Goal: Task Accomplishment & Management: Complete application form

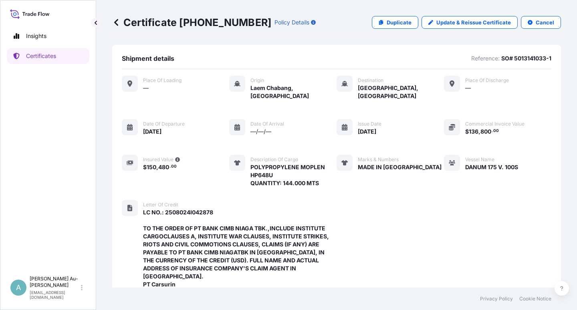
scroll to position [278, 0]
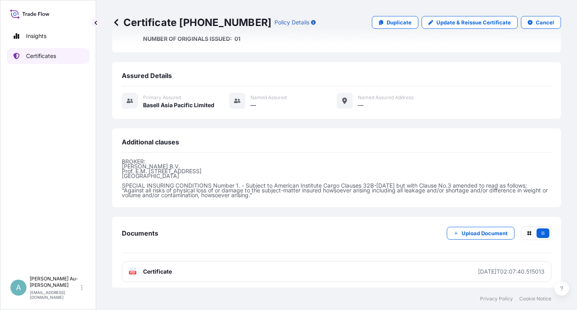
click at [39, 55] on p "Certificates" at bounding box center [41, 56] width 30 height 8
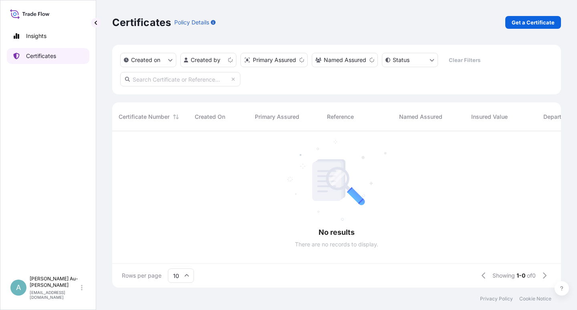
scroll to position [154, 442]
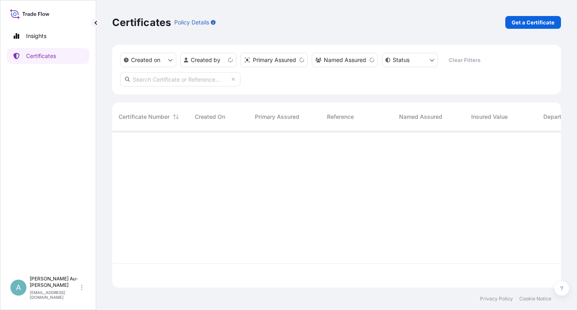
click at [187, 81] on input "text" at bounding box center [180, 79] width 120 height 14
type input "5013261603"
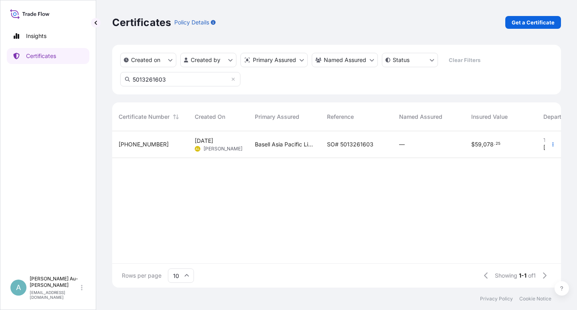
click at [348, 147] on span "SO# 5013261603" at bounding box center [350, 145] width 46 height 8
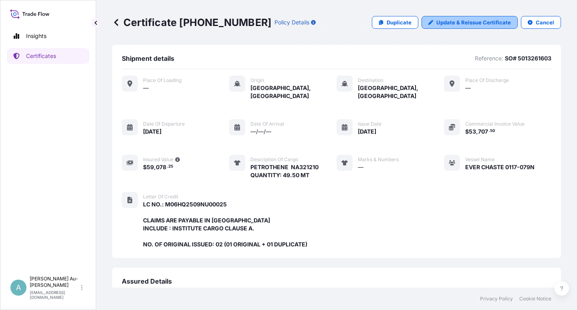
click at [462, 23] on p "Update & Reissue Certificate" at bounding box center [473, 22] width 75 height 8
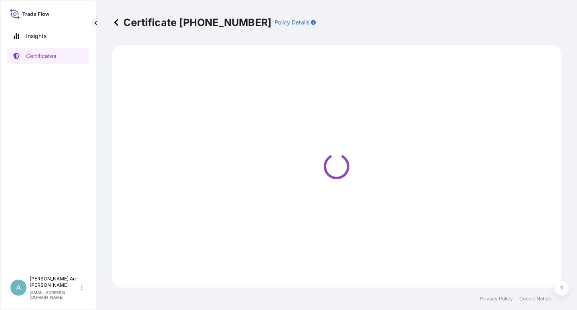
select select "Sea"
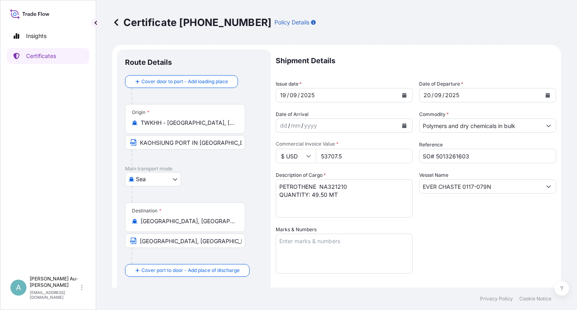
select select "32034"
click at [398, 93] on button "Calendar" at bounding box center [404, 95] width 13 height 13
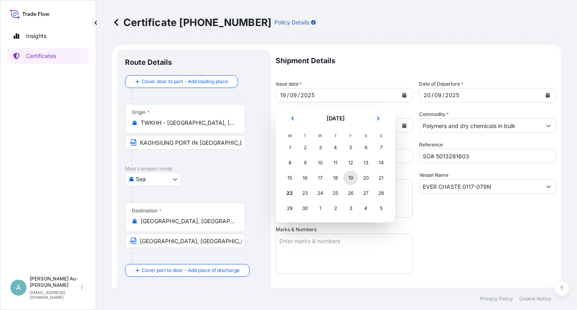
click at [352, 181] on div "19" at bounding box center [350, 178] width 14 height 14
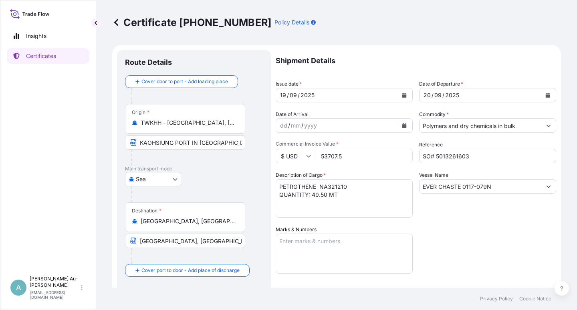
click at [456, 248] on div "Shipment Details Issue date * [DATE] Date of Departure * [DATE] Date of Arrival…" at bounding box center [416, 256] width 280 height 412
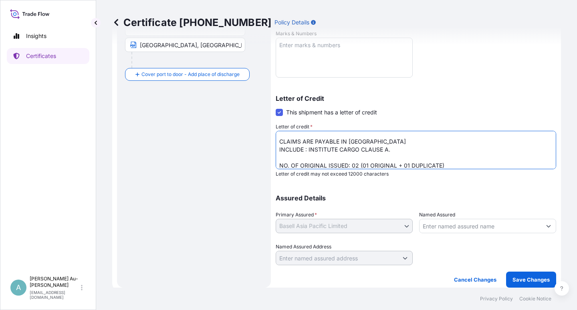
scroll to position [25, 0]
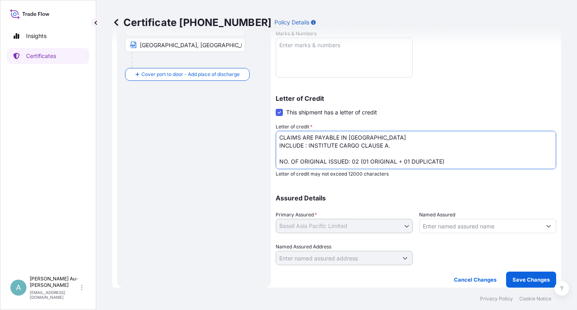
click at [278, 138] on textarea "LC NO.: M06HQ2509NU00025 CLAIMS ARE PAYABLE IN [GEOGRAPHIC_DATA] INCLUDE : INST…" at bounding box center [416, 150] width 280 height 38
click at [455, 137] on textarea "LC NO.: M06HQ2509NU00025 CLAIMS ARE PAYABLE IN [GEOGRAPHIC_DATA] INCLUDE : INST…" at bounding box center [416, 150] width 280 height 38
type textarea "LC NO.: M06HQ2509NU00025 CLAIMS ARE PAYABLE IN [GEOGRAPHIC_DATA] MUST INCLUDE :…"
click at [512, 280] on p "Save Changes" at bounding box center [530, 280] width 37 height 8
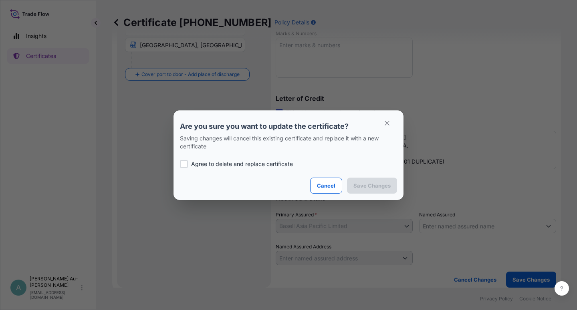
click at [221, 165] on p "Agree to delete and replace certificate" at bounding box center [242, 164] width 102 height 8
checkbox input "true"
click at [370, 181] on button "Save Changes" at bounding box center [372, 186] width 50 height 16
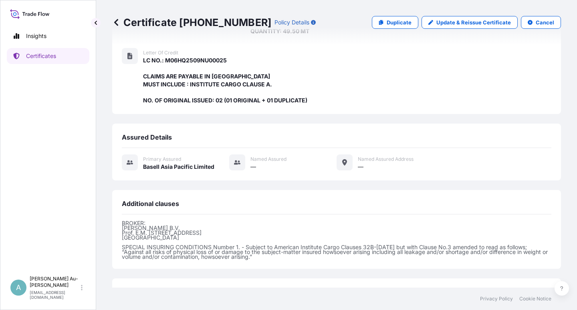
scroll to position [206, 0]
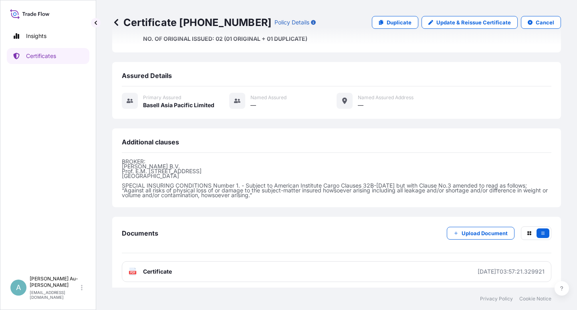
click at [248, 268] on link "PDF Certificate [DATE]T03:57:21.329921" at bounding box center [336, 272] width 429 height 21
click at [52, 53] on link "Certificates" at bounding box center [48, 56] width 83 height 16
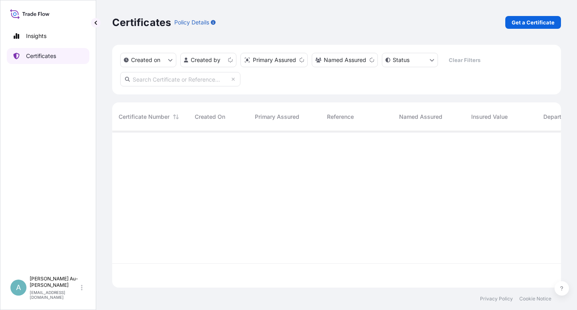
scroll to position [154, 442]
click at [52, 55] on p "Certificates" at bounding box center [41, 56] width 30 height 8
click at [154, 77] on input "text" at bounding box center [180, 79] width 120 height 14
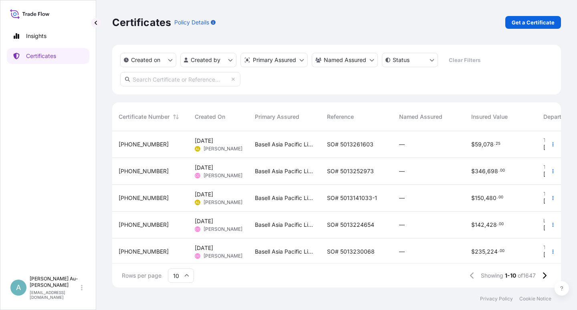
click at [153, 81] on input "text" at bounding box center [180, 79] width 120 height 14
type input "1735-1"
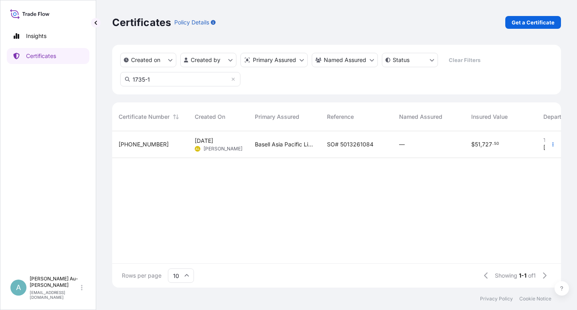
click at [349, 145] on span "SO# 5013261084" at bounding box center [350, 145] width 46 height 8
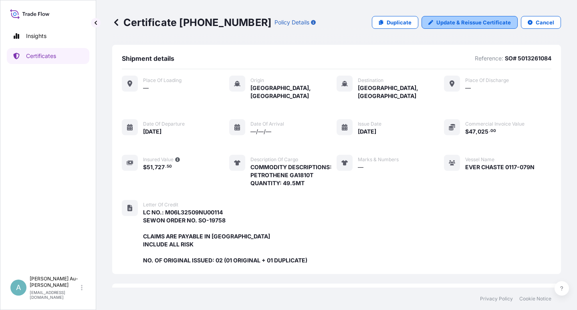
click at [459, 21] on p "Update & Reissue Certificate" at bounding box center [473, 22] width 75 height 8
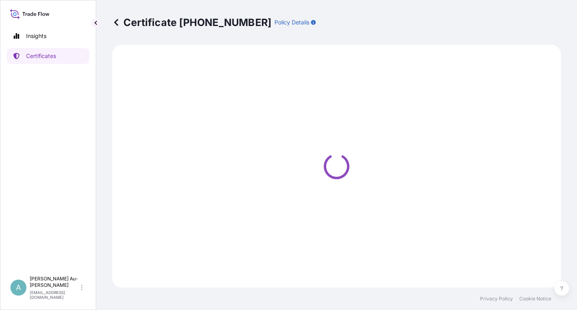
select select "Sea"
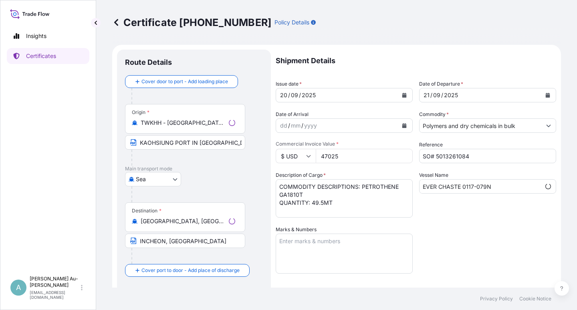
select select "32034"
click at [401, 98] on button "Calendar" at bounding box center [404, 95] width 13 height 13
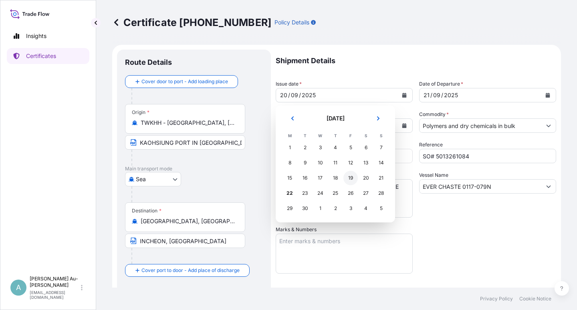
click at [352, 180] on div "19" at bounding box center [350, 178] width 14 height 14
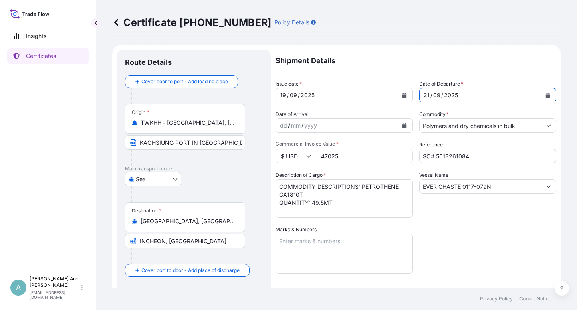
click at [542, 99] on button "Calendar" at bounding box center [547, 95] width 13 height 13
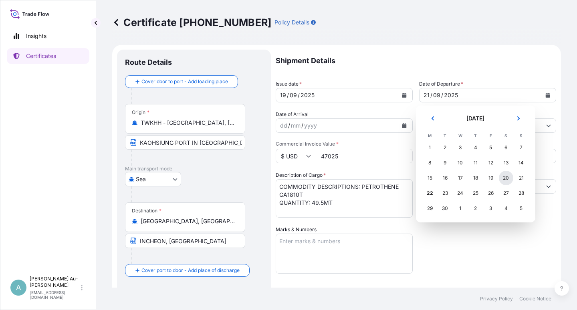
click at [504, 180] on div "20" at bounding box center [506, 178] width 14 height 14
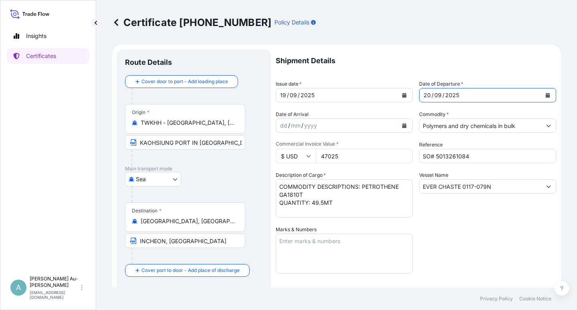
drag, startPoint x: 497, startPoint y: 263, endPoint x: 507, endPoint y: 258, distance: 11.3
click at [507, 258] on div "Shipment Details Issue date * [DATE] Date of Departure * [DATE] Date of Arrival…" at bounding box center [416, 256] width 280 height 412
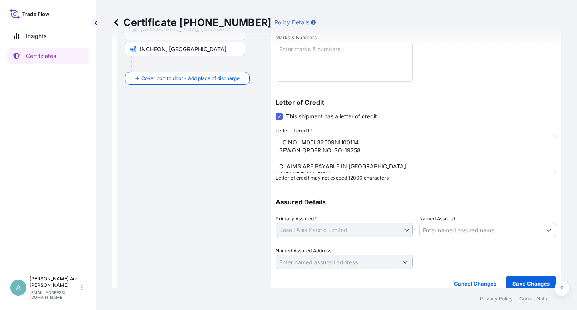
scroll to position [196, 0]
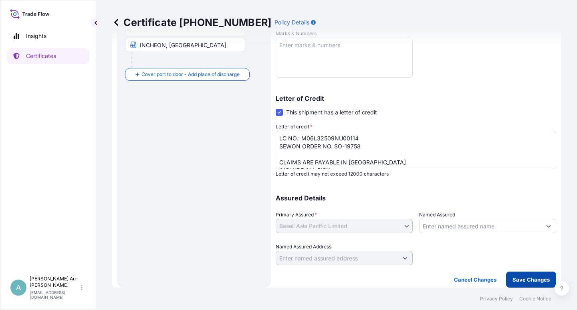
click at [528, 282] on p "Save Changes" at bounding box center [530, 280] width 37 height 8
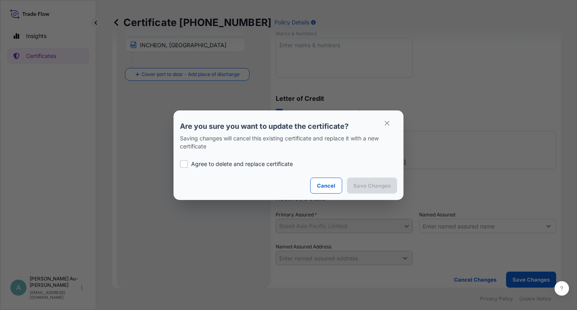
click at [195, 163] on p "Agree to delete and replace certificate" at bounding box center [242, 164] width 102 height 8
checkbox input "true"
click at [375, 184] on p "Save Changes" at bounding box center [371, 186] width 37 height 8
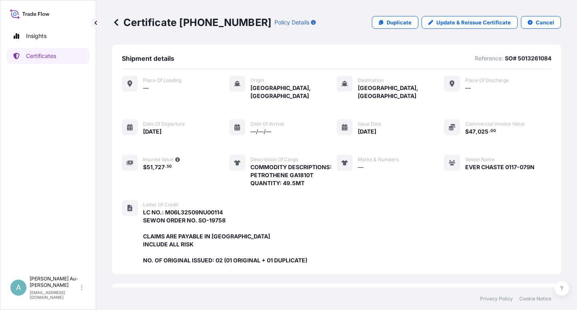
scroll to position [230, 0]
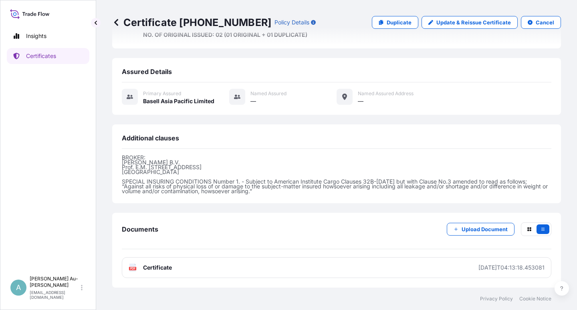
click at [213, 275] on link "PDF Certificate [DATE]T04:13:18.453081" at bounding box center [336, 268] width 429 height 21
click at [69, 61] on link "Certificates" at bounding box center [48, 56] width 83 height 16
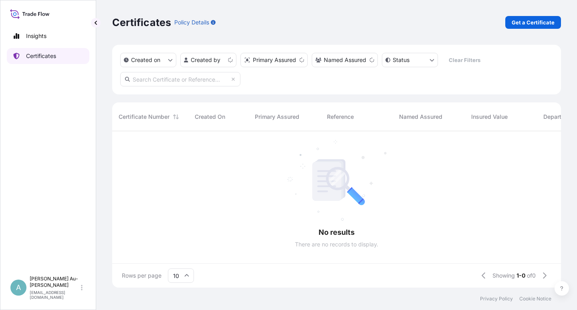
scroll to position [154, 442]
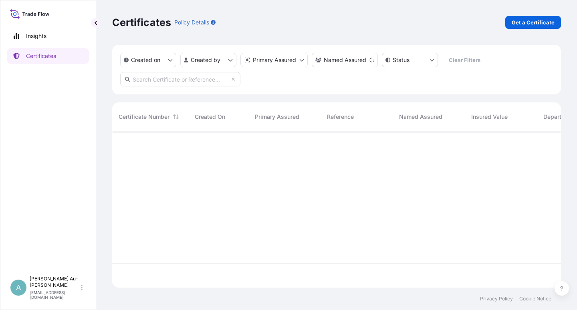
click at [175, 80] on input "text" at bounding box center [180, 79] width 120 height 14
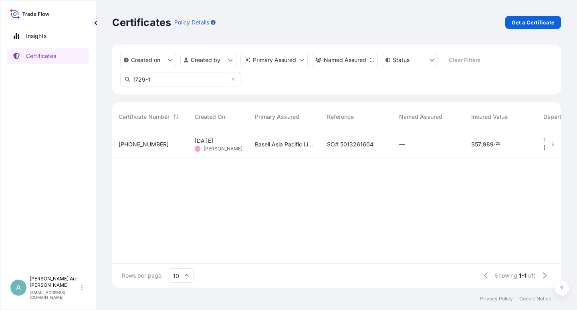
type input "1729-1"
click at [360, 150] on div "SO# 5013261604" at bounding box center [356, 144] width 72 height 27
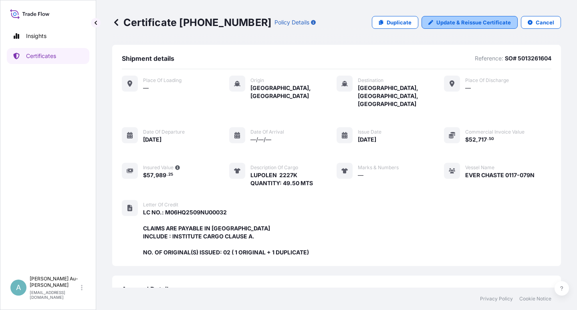
click at [447, 27] on link "Update & Reissue Certificate" at bounding box center [469, 22] width 96 height 13
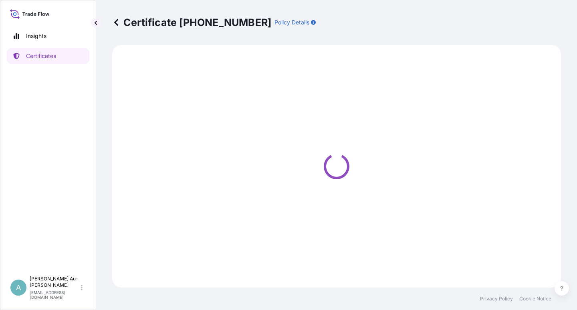
select select "Sea"
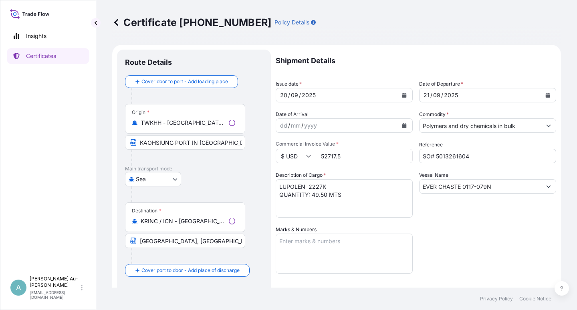
select select "32034"
click at [402, 95] on icon "Calendar" at bounding box center [404, 95] width 4 height 5
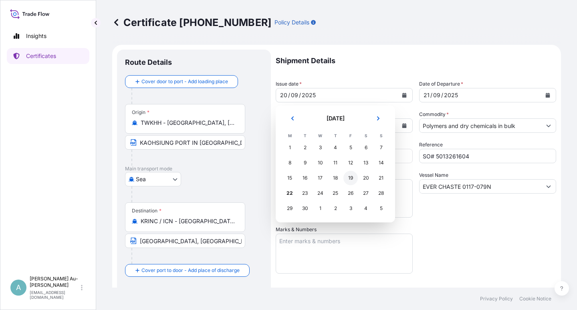
click at [349, 180] on div "19" at bounding box center [350, 178] width 14 height 14
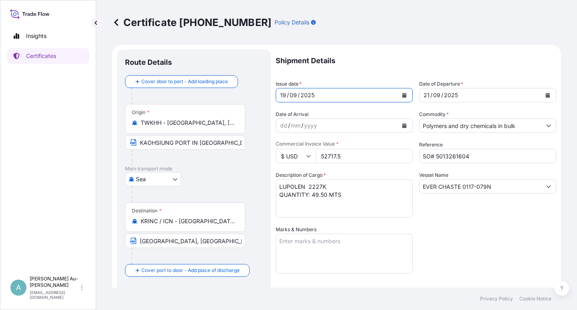
click at [546, 94] on icon "Calendar" at bounding box center [548, 95] width 4 height 5
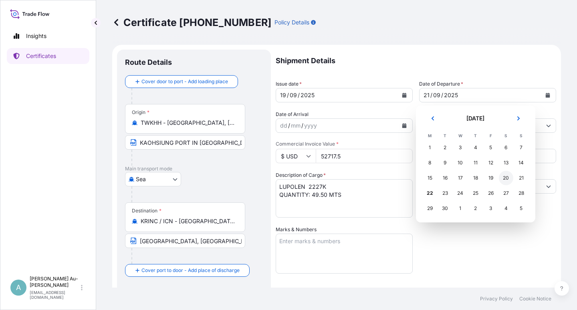
click at [509, 183] on div "20" at bounding box center [506, 178] width 14 height 14
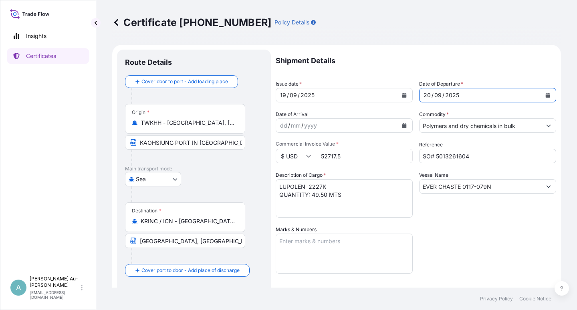
click at [495, 257] on div "Shipment Details Issue date * [DATE] Date of Departure * [DATE] Date of Arrival…" at bounding box center [416, 256] width 280 height 412
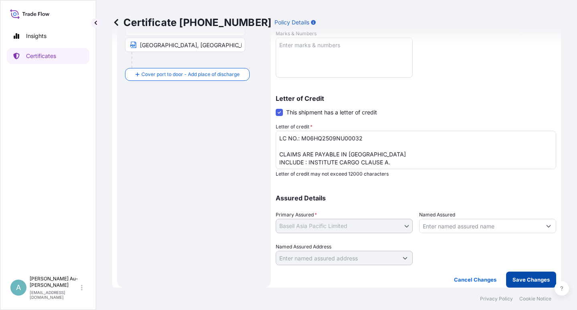
click at [515, 281] on p "Save Changes" at bounding box center [530, 280] width 37 height 8
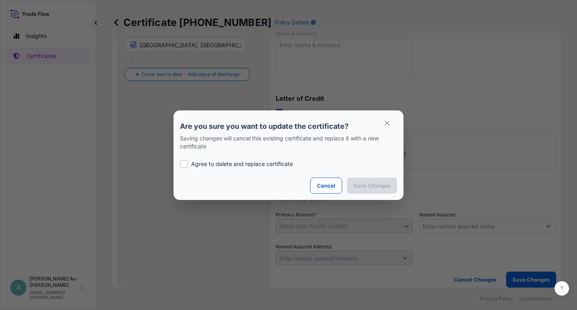
click at [193, 165] on p "Agree to delete and replace certificate" at bounding box center [242, 164] width 102 height 8
checkbox input "true"
click at [362, 182] on p "Save Changes" at bounding box center [371, 186] width 37 height 8
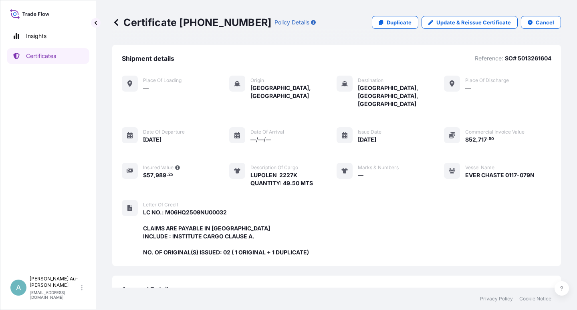
drag, startPoint x: 239, startPoint y: 182, endPoint x: 226, endPoint y: 185, distance: 14.1
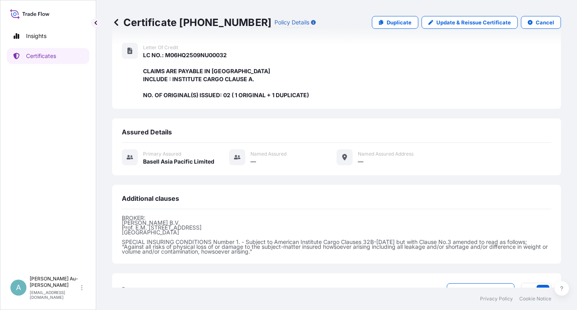
scroll to position [206, 0]
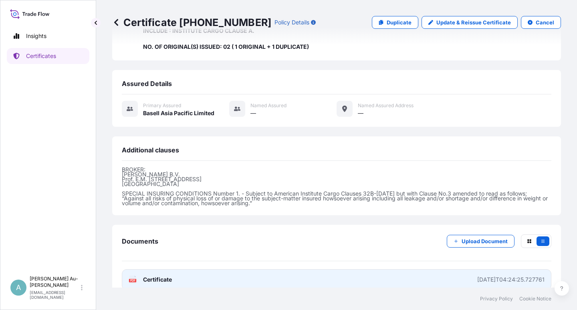
click at [213, 270] on link "PDF Certificate [DATE]T04:24:25.727761" at bounding box center [336, 280] width 429 height 21
